Goal: Information Seeking & Learning: Learn about a topic

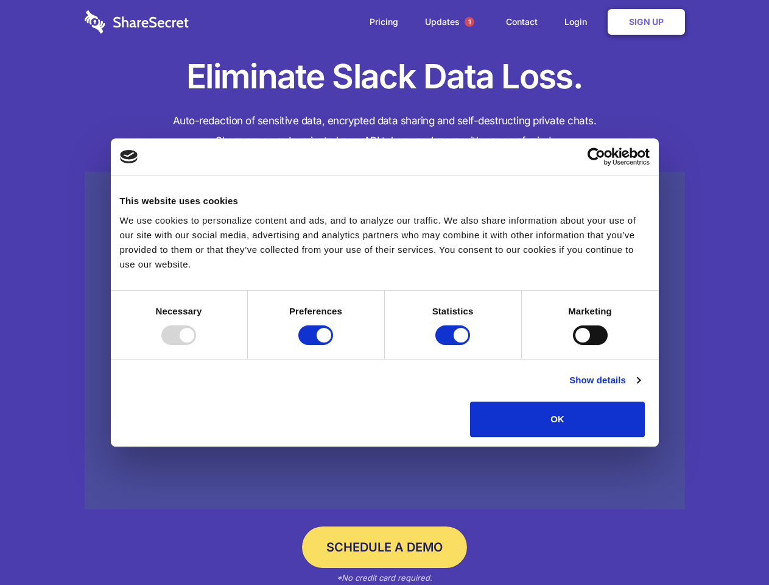
click at [196, 345] on div at bounding box center [178, 334] width 35 height 19
click at [333, 345] on input "Preferences" at bounding box center [316, 334] width 35 height 19
checkbox input "false"
click at [454, 345] on input "Statistics" at bounding box center [453, 334] width 35 height 19
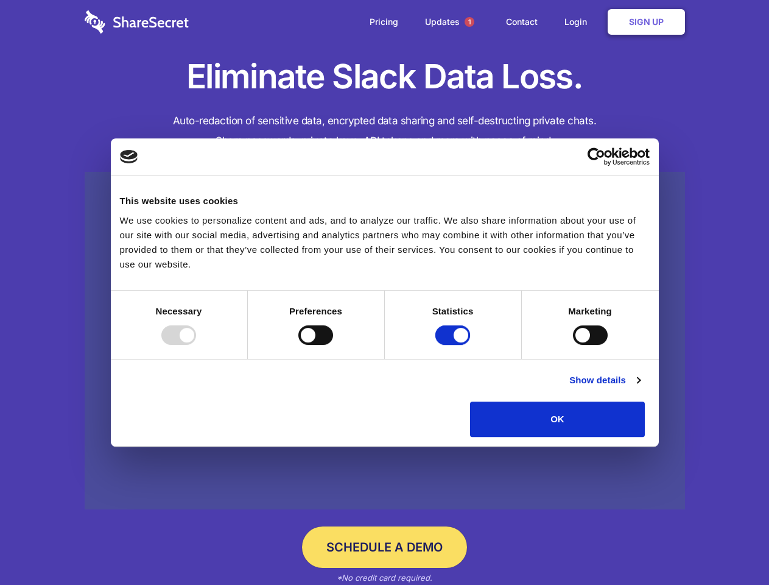
checkbox input "false"
click at [573, 345] on input "Marketing" at bounding box center [590, 334] width 35 height 19
checkbox input "true"
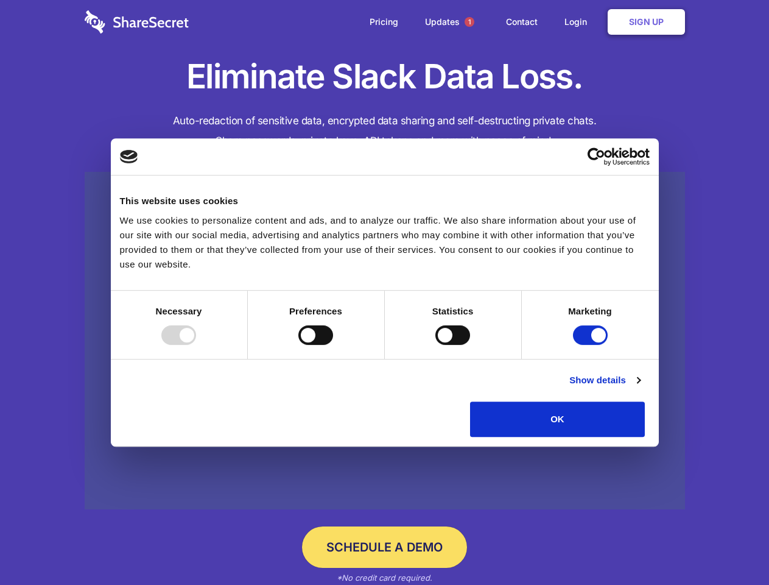
click at [640, 387] on link "Show details" at bounding box center [605, 380] width 71 height 15
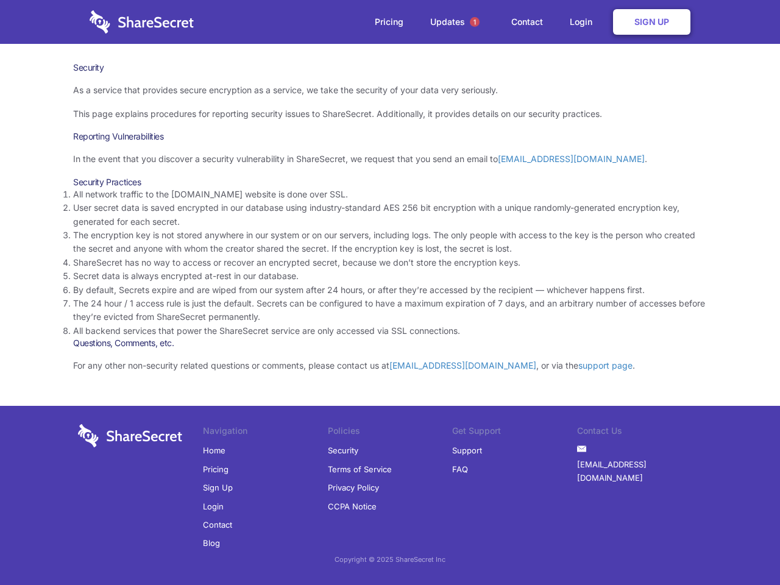
click at [390, 292] on li "By default, Secrets expire and are wiped from our system after 24 hours, or aft…" at bounding box center [390, 289] width 634 height 13
click at [475, 22] on span "1" at bounding box center [475, 22] width 10 height 10
